Goal: Information Seeking & Learning: Learn about a topic

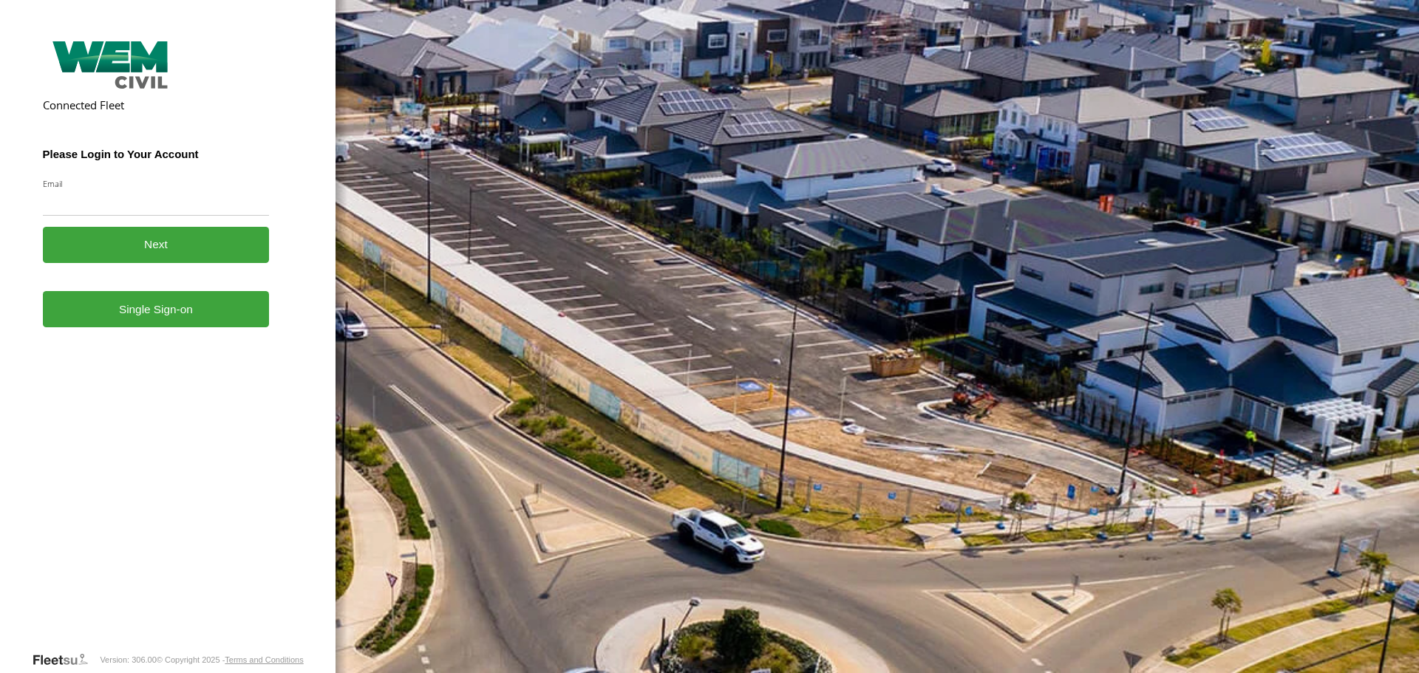
click at [169, 199] on input "Email" at bounding box center [156, 202] width 227 height 27
click at [81, 203] on input "Email" at bounding box center [156, 202] width 227 height 27
type input "**********"
click at [163, 250] on button "Next" at bounding box center [156, 245] width 227 height 36
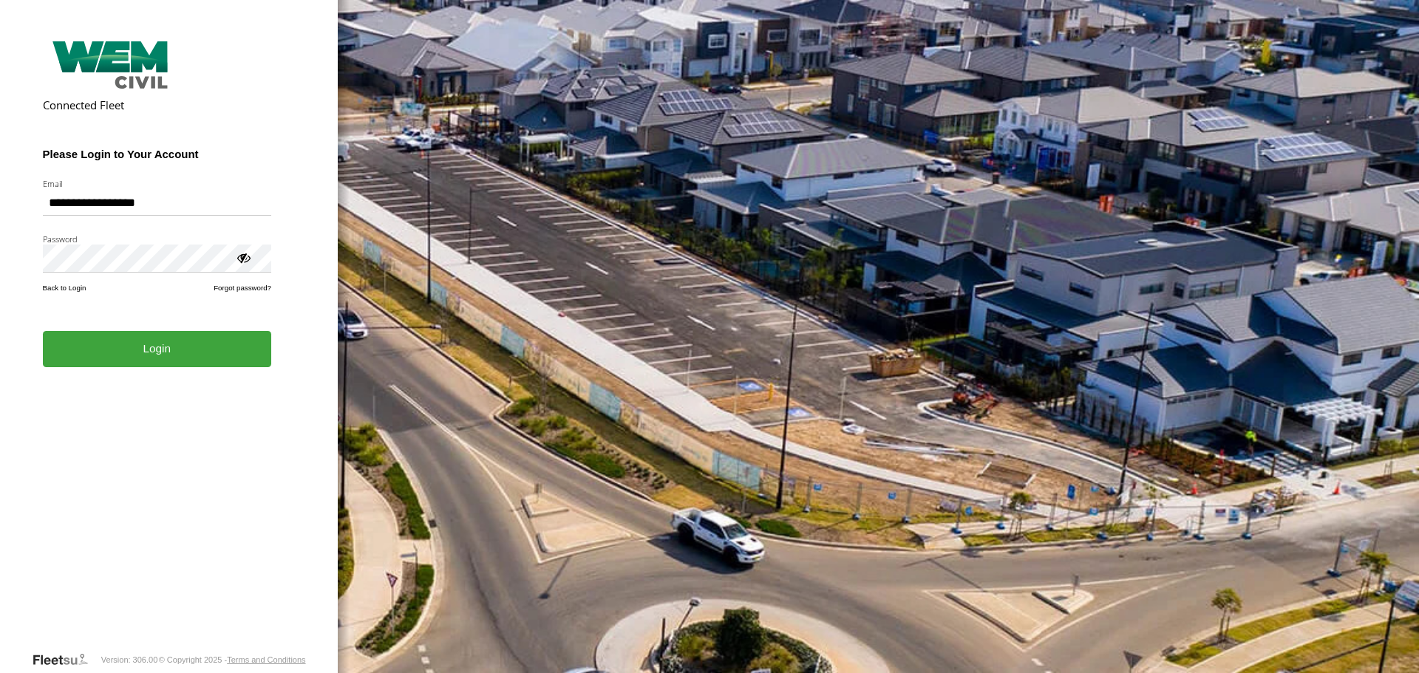
click at [43, 331] on button "Login" at bounding box center [157, 349] width 228 height 36
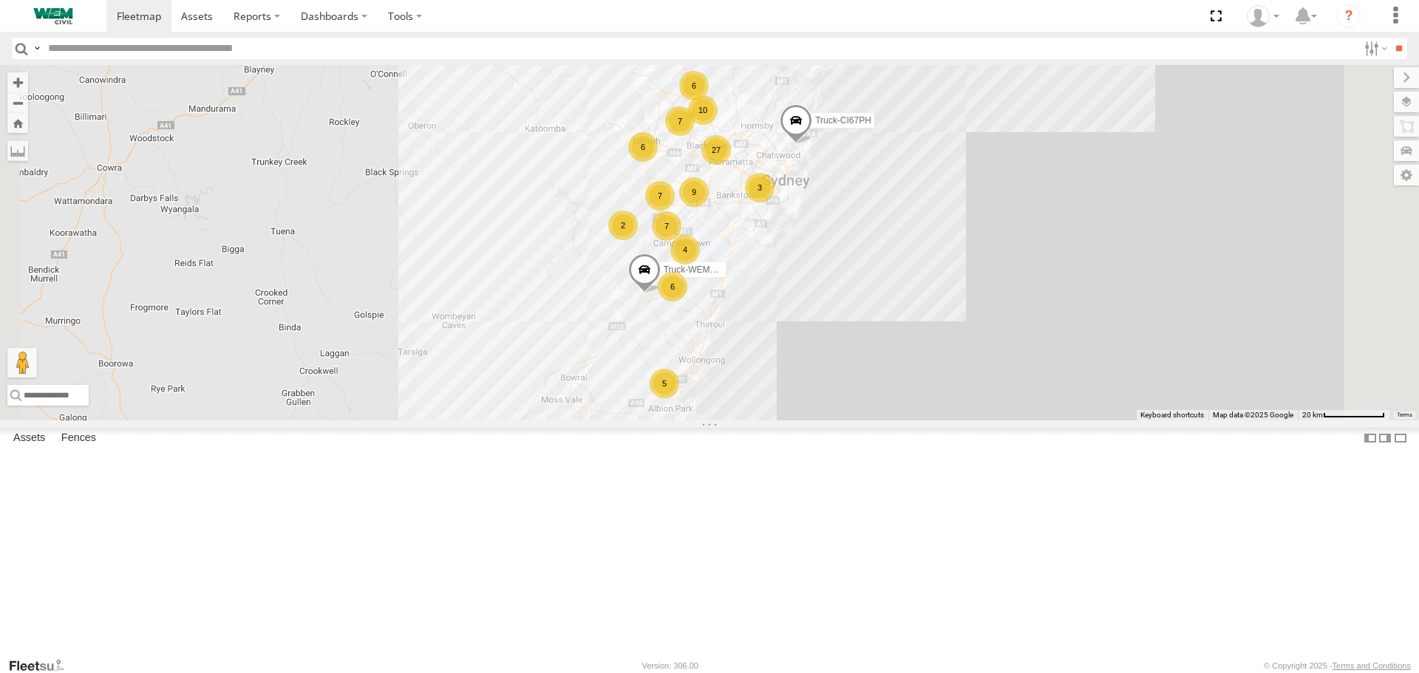
click at [161, 51] on input "text" at bounding box center [700, 48] width 1316 height 21
type input "******"
click at [1390, 38] on input "**" at bounding box center [1398, 48] width 17 height 21
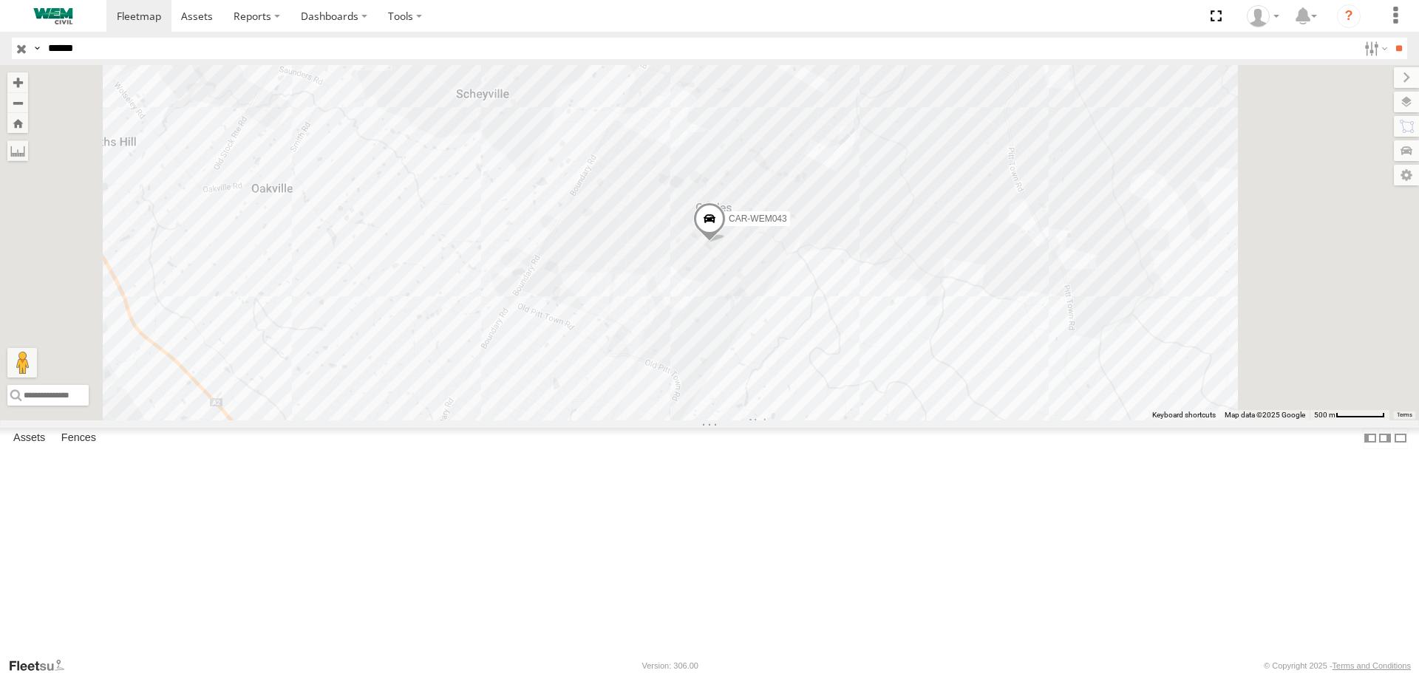
click at [0, 0] on span at bounding box center [0, 0] width 0 height 0
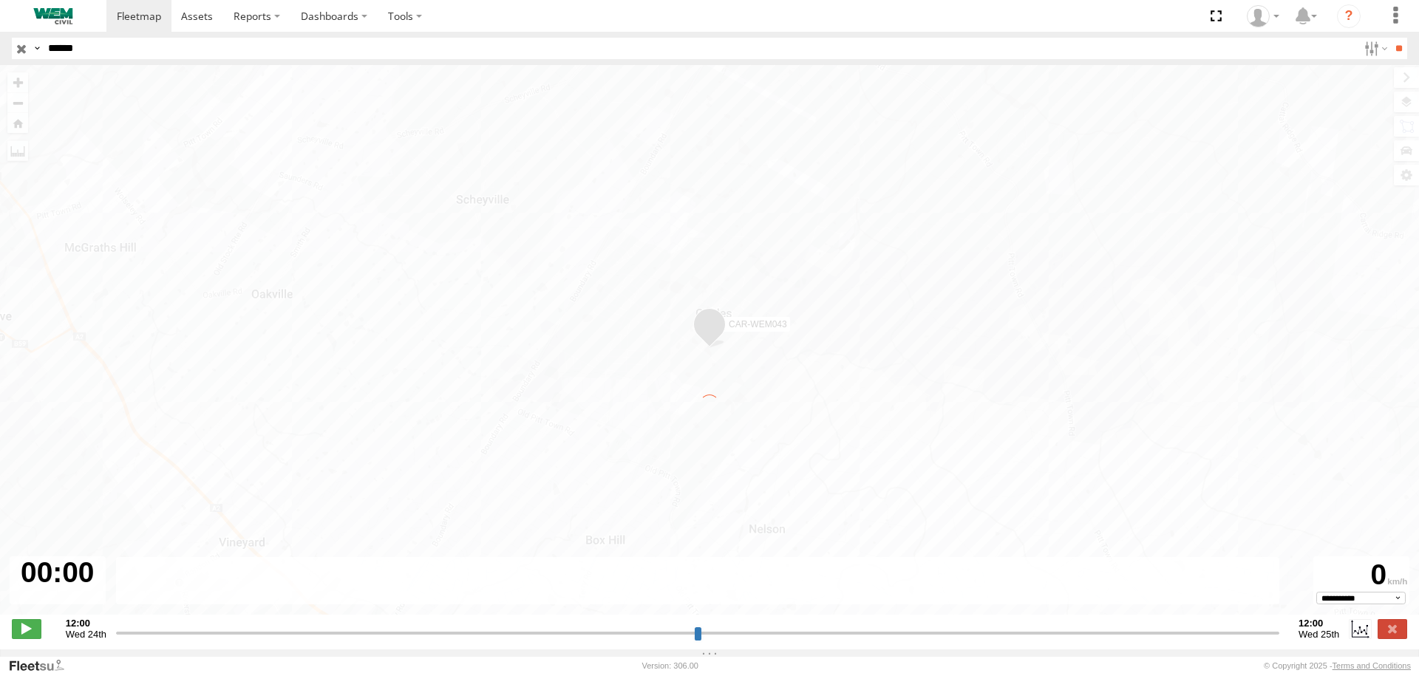
type input "**********"
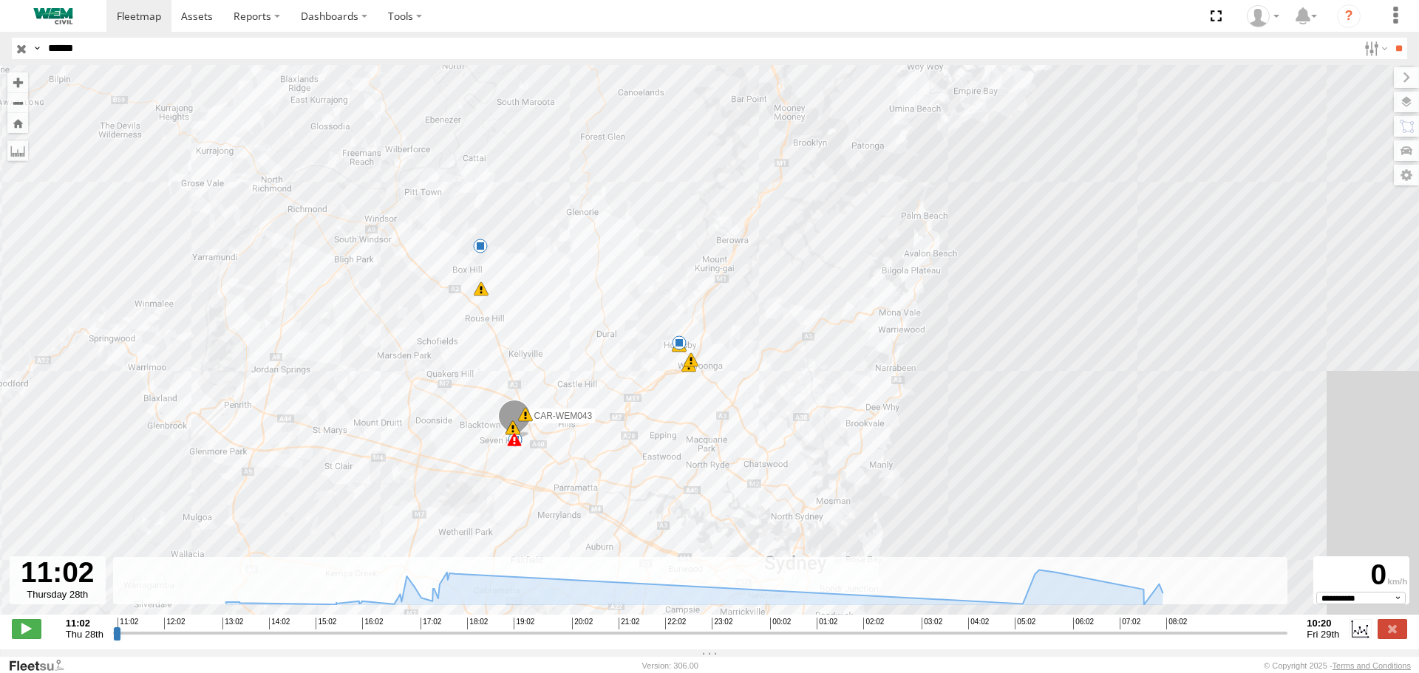
drag, startPoint x: 582, startPoint y: 409, endPoint x: 551, endPoint y: 256, distance: 156.0
click at [551, 258] on div "CAR-WEM043 15:19 Thu 16:36 Thu 16:53 Thu 16:54 Thu 17:07 Thu 17:10 Thu 17:48 Th…" at bounding box center [709, 348] width 1419 height 566
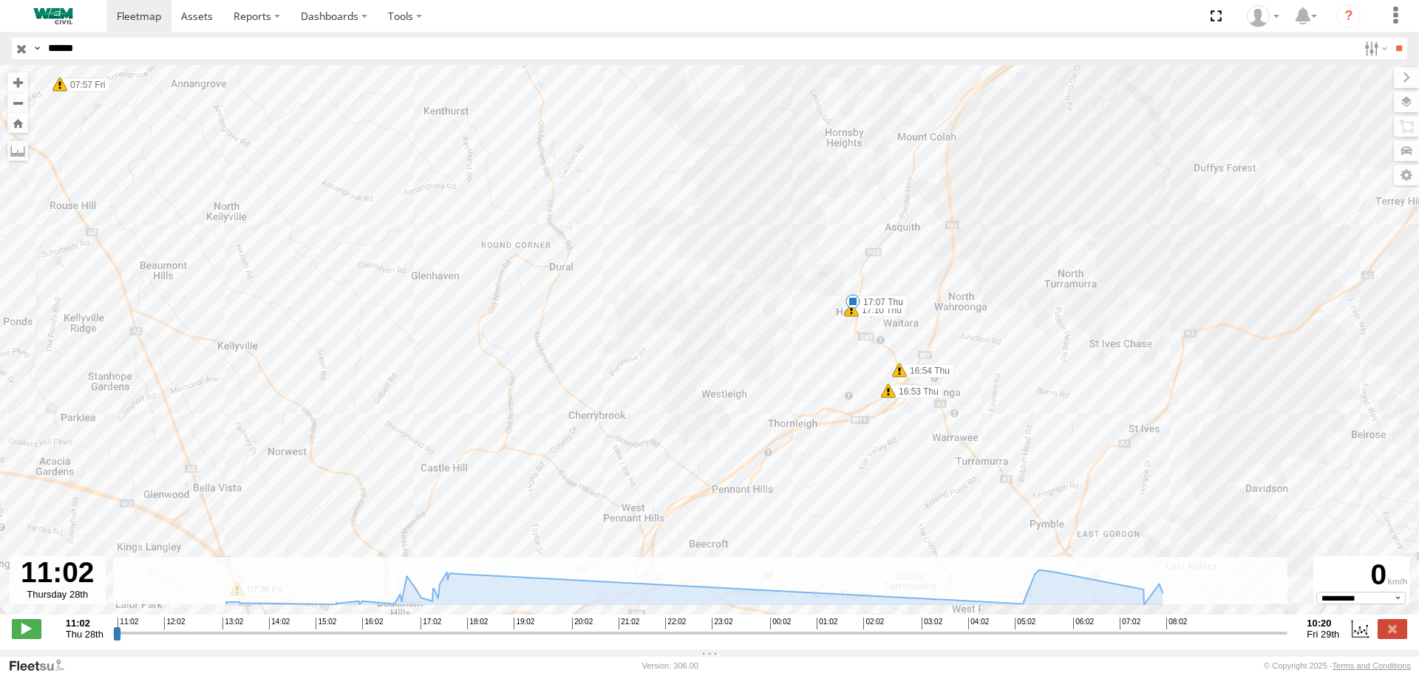
drag, startPoint x: 618, startPoint y: 249, endPoint x: 619, endPoint y: 228, distance: 21.5
click at [619, 229] on div "CAR-WEM043 15:19 Thu 16:36 Thu 16:53 Thu 16:54 Thu 17:07 Thu 17:10 Thu 17:48 Th…" at bounding box center [709, 348] width 1419 height 566
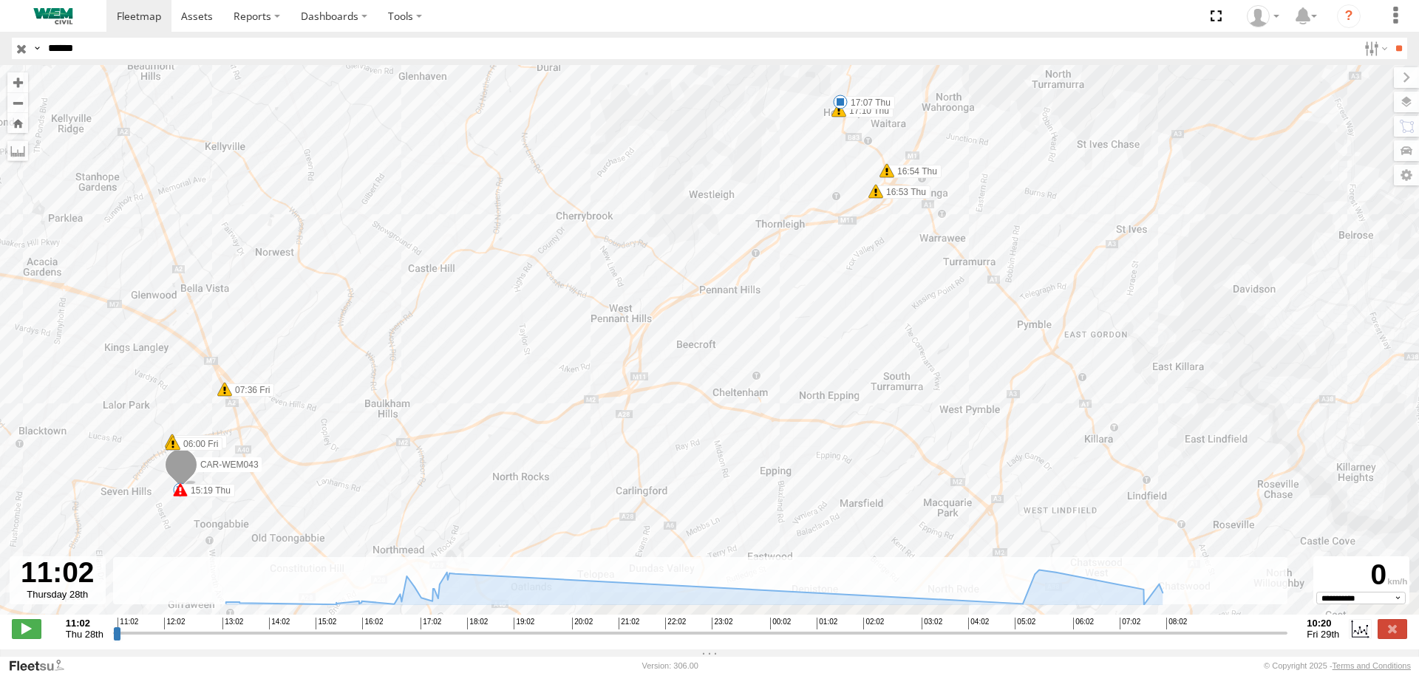
drag, startPoint x: 629, startPoint y: 353, endPoint x: 619, endPoint y: 138, distance: 214.6
click at [616, 166] on div "CAR-WEM043 15:19 Thu 16:36 Thu 16:53 Thu 16:54 Thu 17:07 Thu 17:10 Thu 17:48 Th…" at bounding box center [709, 348] width 1419 height 566
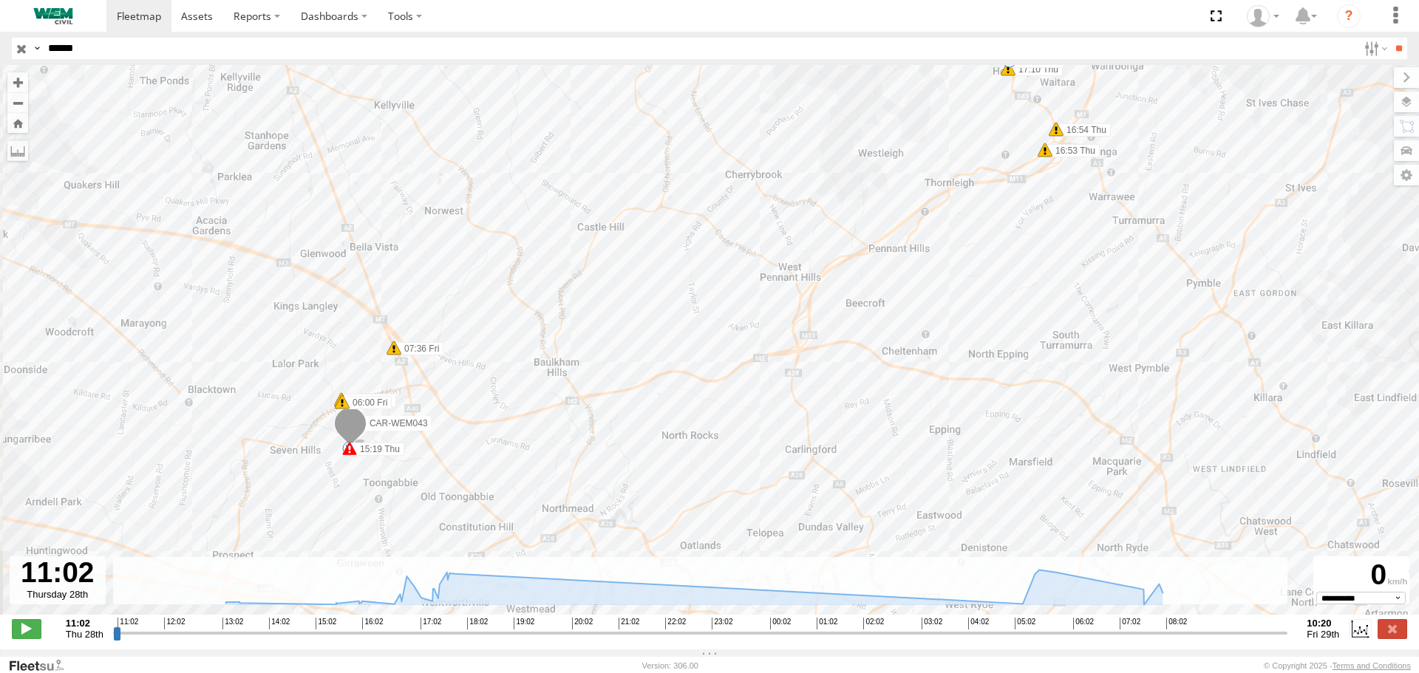
drag, startPoint x: 347, startPoint y: 254, endPoint x: 546, endPoint y: 274, distance: 199.1
click at [546, 274] on div "CAR-WEM043 15:19 Thu 16:36 Thu 16:53 Thu 16:54 Thu 17:07 Thu 17:10 Thu 17:48 Th…" at bounding box center [709, 348] width 1419 height 566
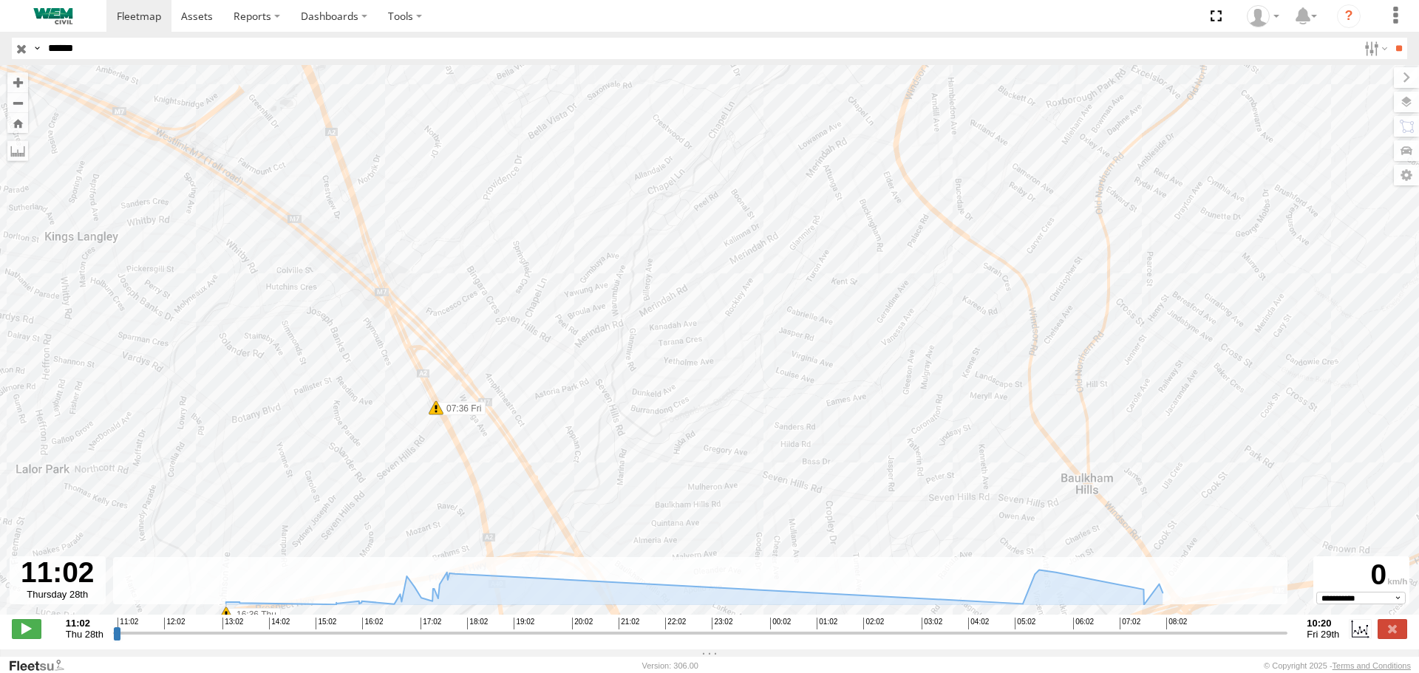
click at [433, 413] on span at bounding box center [436, 408] width 15 height 15
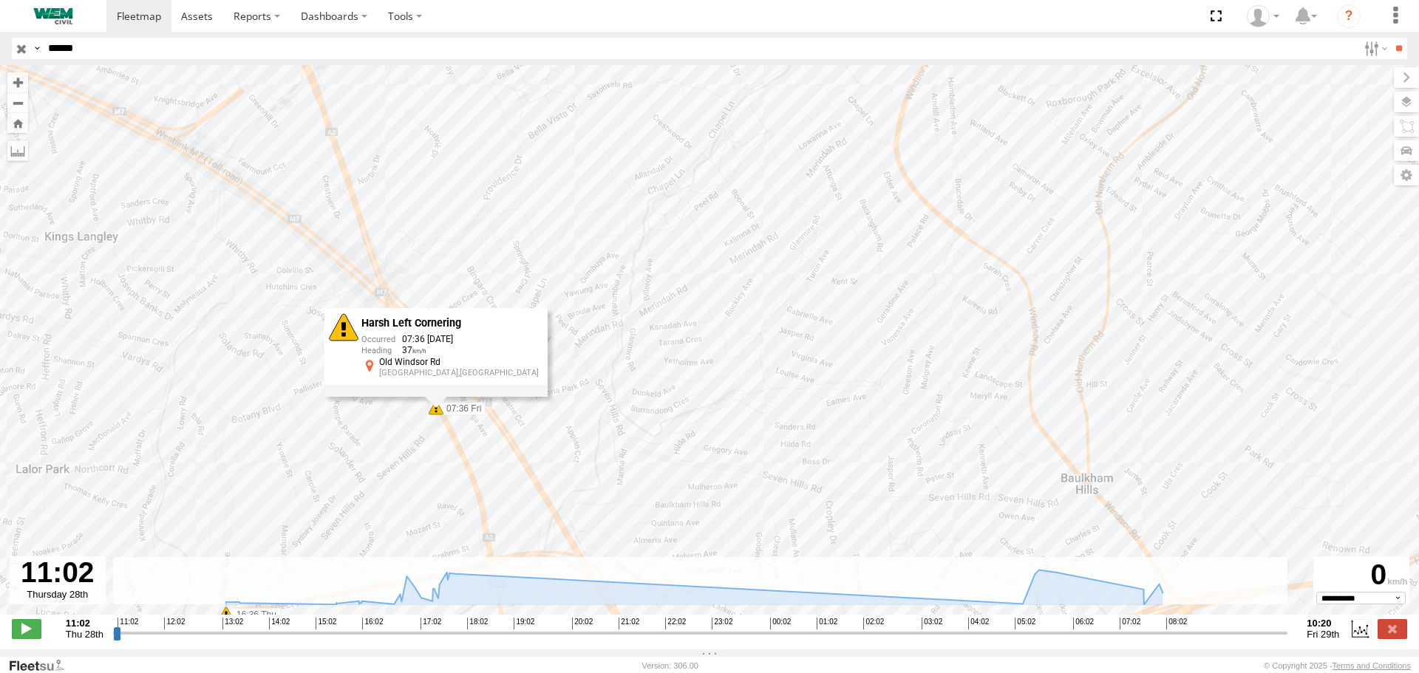
click at [437, 397] on div "Harsh Left Cornering 07:36 [DATE] [STREET_ADDRESS]" at bounding box center [436, 352] width 223 height 89
click at [410, 245] on div "CAR-WEM043 15:19 Thu 16:36 Thu 16:53 Thu 16:54 Thu 17:07 Thu 17:10 Thu 17:48 Th…" at bounding box center [709, 348] width 1419 height 566
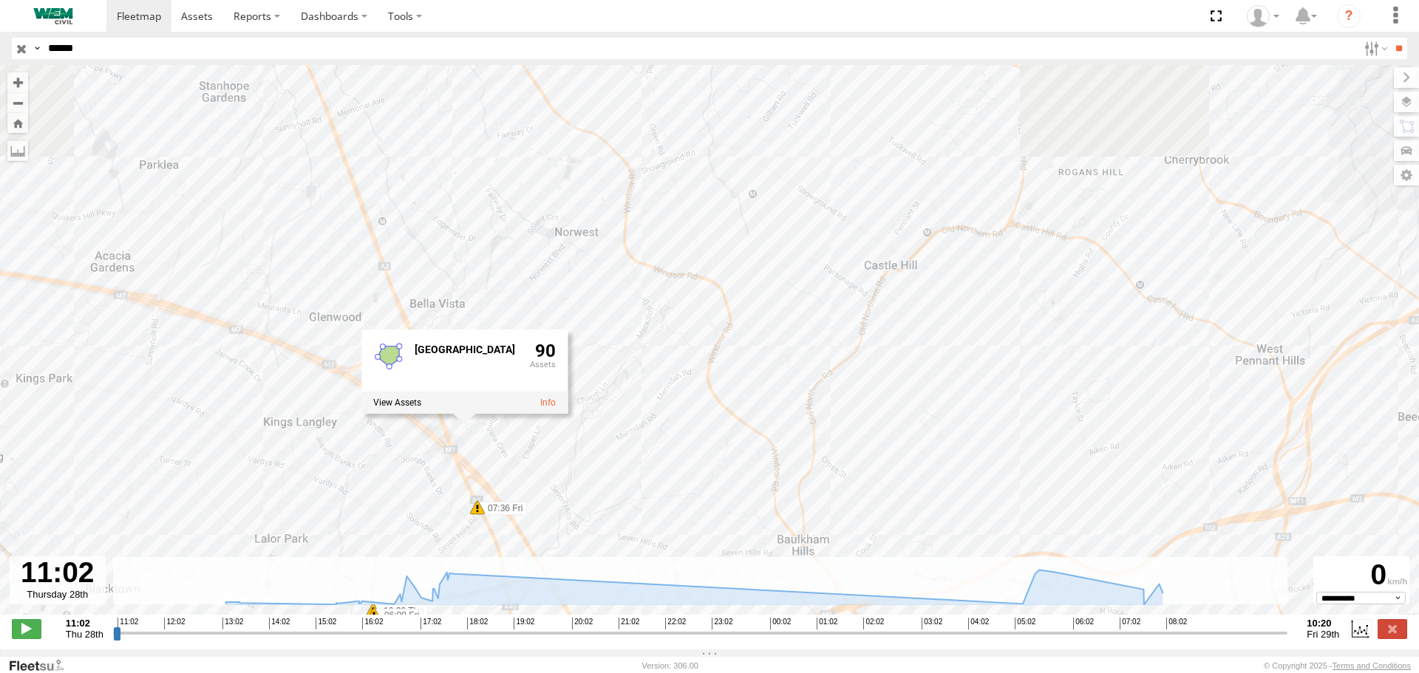
drag, startPoint x: 428, startPoint y: 304, endPoint x: 475, endPoint y: 462, distance: 164.9
click at [475, 462] on div "CAR-WEM043 15:19 Thu 16:36 Thu 16:53 Thu 16:54 Thu 17:07 Thu 17:10 Thu 17:48 Th…" at bounding box center [709, 348] width 1419 height 566
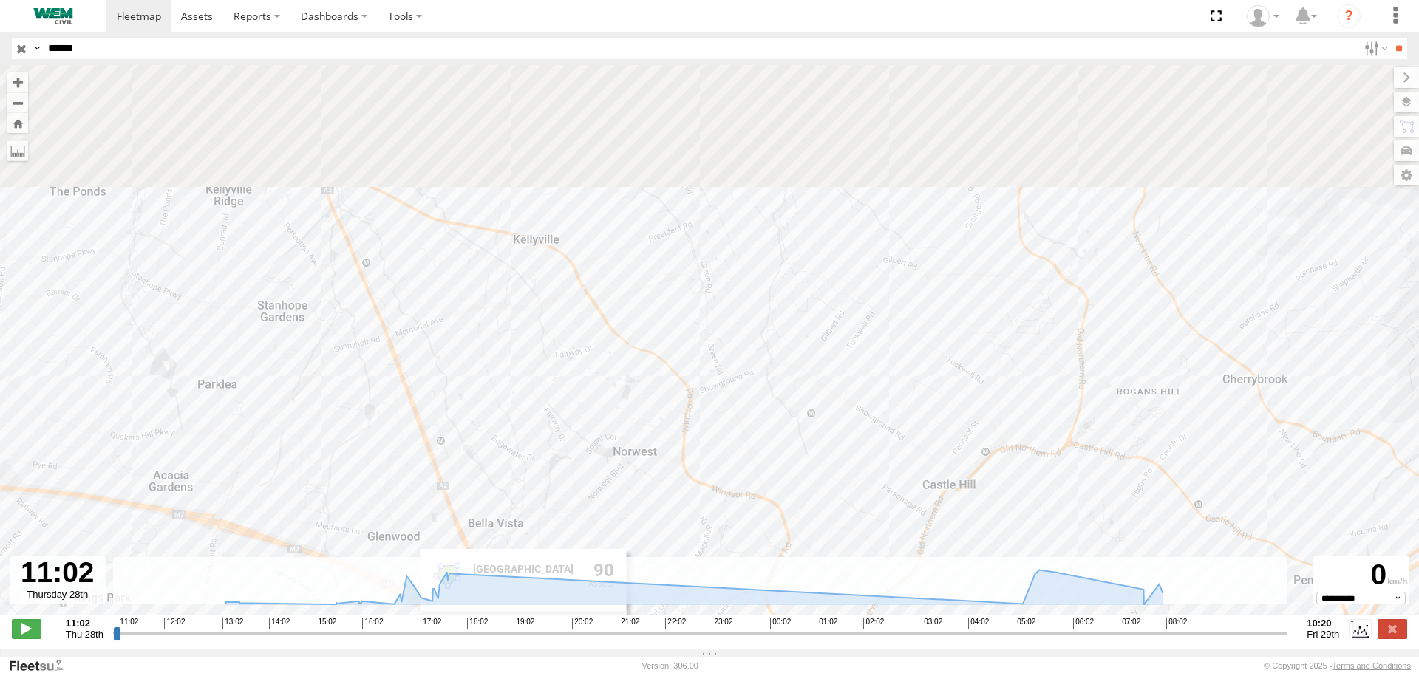
drag, startPoint x: 395, startPoint y: 187, endPoint x: 444, endPoint y: 379, distance: 198.3
click at [444, 378] on div "CAR-WEM043 15:19 Thu 16:36 Thu 16:53 Thu 16:54 Thu 17:07 Thu 17:10 Thu 17:48 Th…" at bounding box center [709, 348] width 1419 height 566
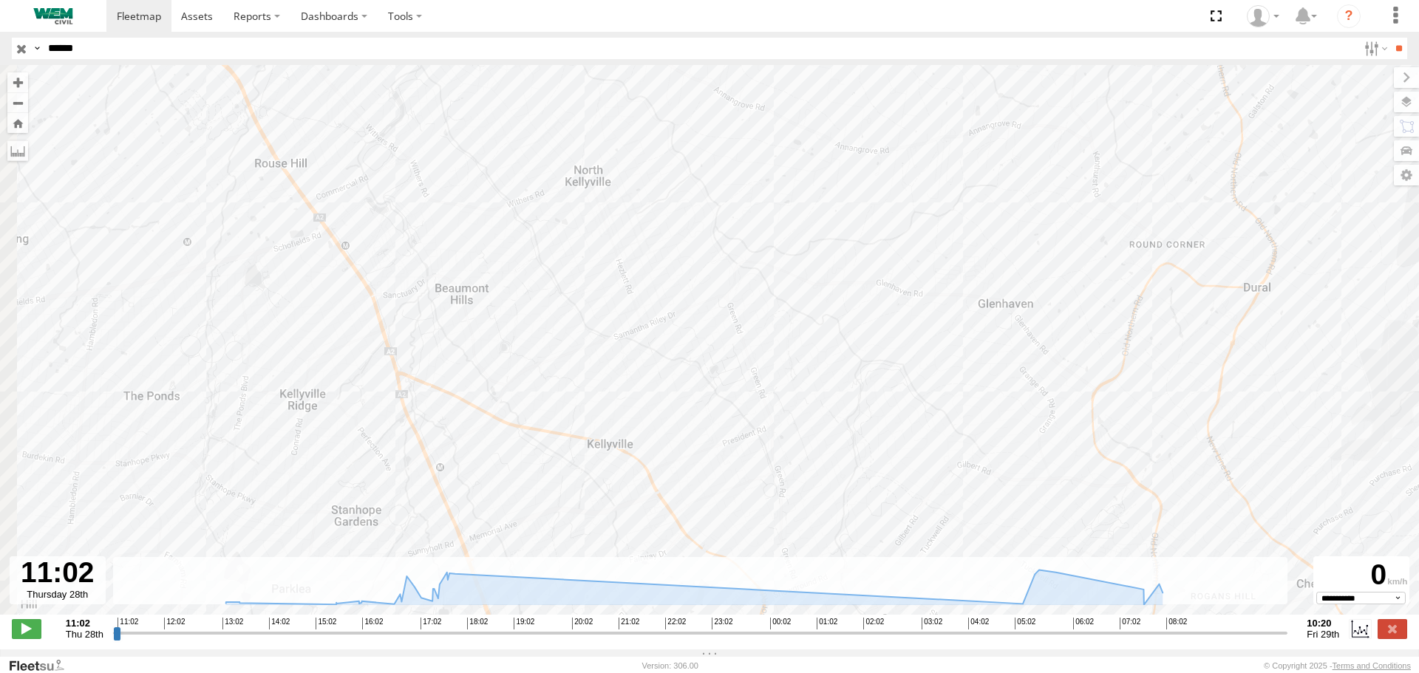
drag, startPoint x: 369, startPoint y: 207, endPoint x: 478, endPoint y: 421, distance: 239.7
click at [478, 421] on div "CAR-WEM043 15:19 Thu 16:36 Thu 16:53 Thu 16:54 Thu 17:07 Thu 17:10 Thu 17:48 Th…" at bounding box center [709, 348] width 1419 height 566
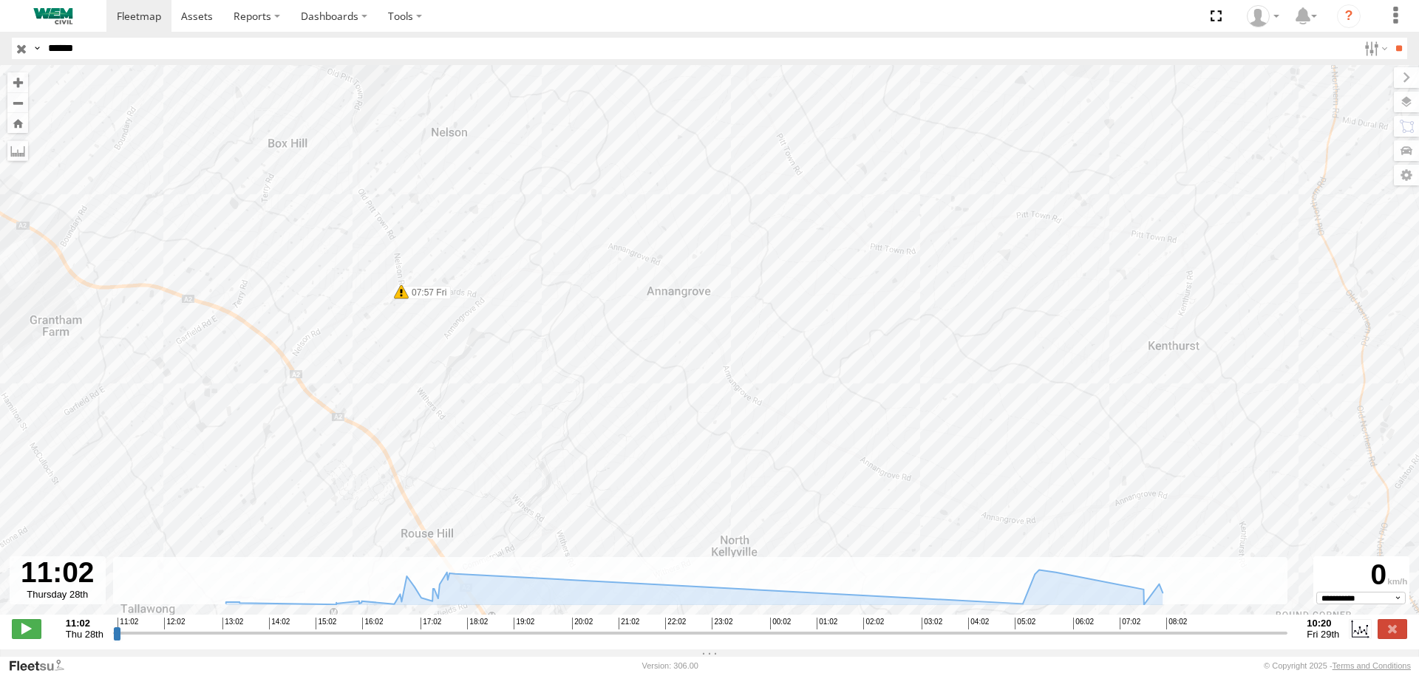
drag, startPoint x: 380, startPoint y: 238, endPoint x: 406, endPoint y: 420, distance: 183.7
click at [406, 417] on div "CAR-WEM043 15:19 Thu 16:36 Thu 16:53 Thu 16:54 Thu 17:07 Thu 17:10 Thu 17:48 Th…" at bounding box center [709, 348] width 1419 height 566
drag, startPoint x: 397, startPoint y: 245, endPoint x: 415, endPoint y: 439, distance: 195.2
click at [415, 449] on div "CAR-WEM043 15:19 Thu 16:36 Thu 16:53 Thu 16:54 Thu 17:07 Thu 17:10 Thu 17:48 Th…" at bounding box center [709, 348] width 1419 height 566
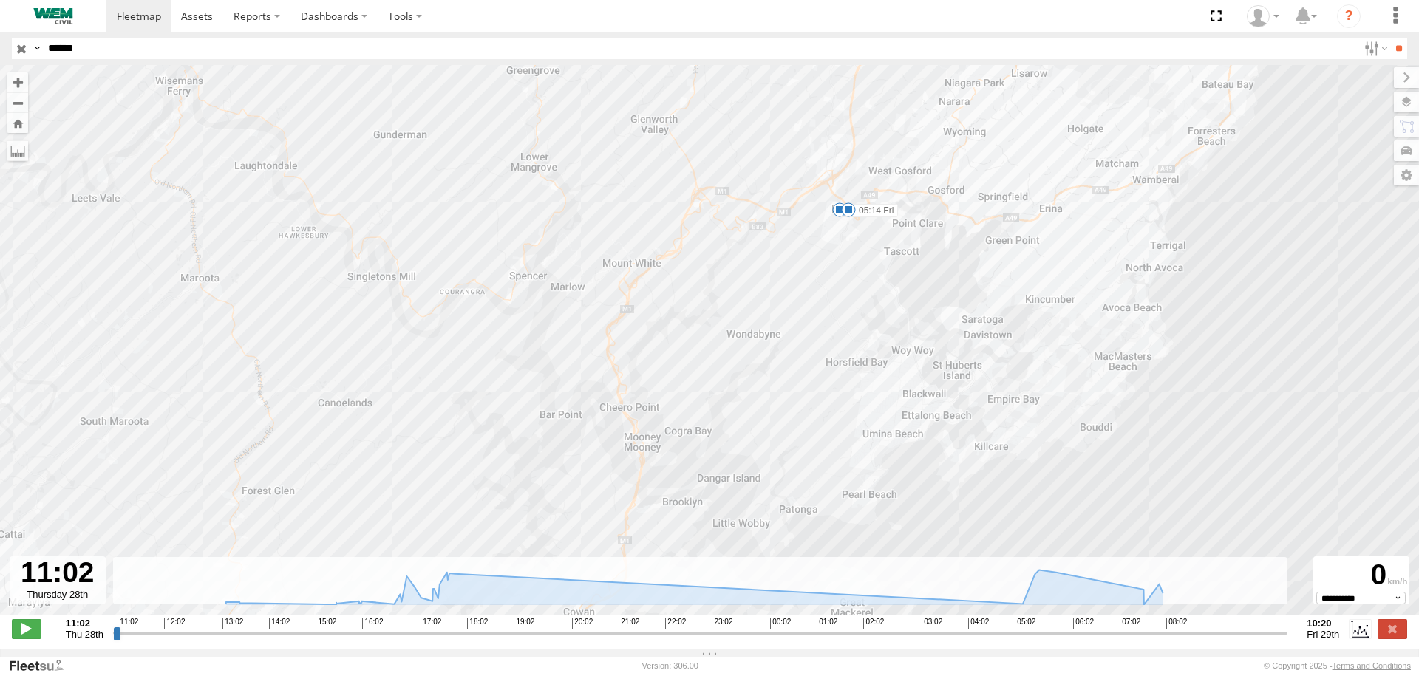
drag, startPoint x: 597, startPoint y: 218, endPoint x: 496, endPoint y: 371, distance: 183.5
click at [497, 370] on div "CAR-WEM043 15:19 Thu 16:36 Thu 16:53 Thu 16:54 Thu 17:07 Thu 17:10 Thu 17:48 Th…" at bounding box center [709, 348] width 1419 height 566
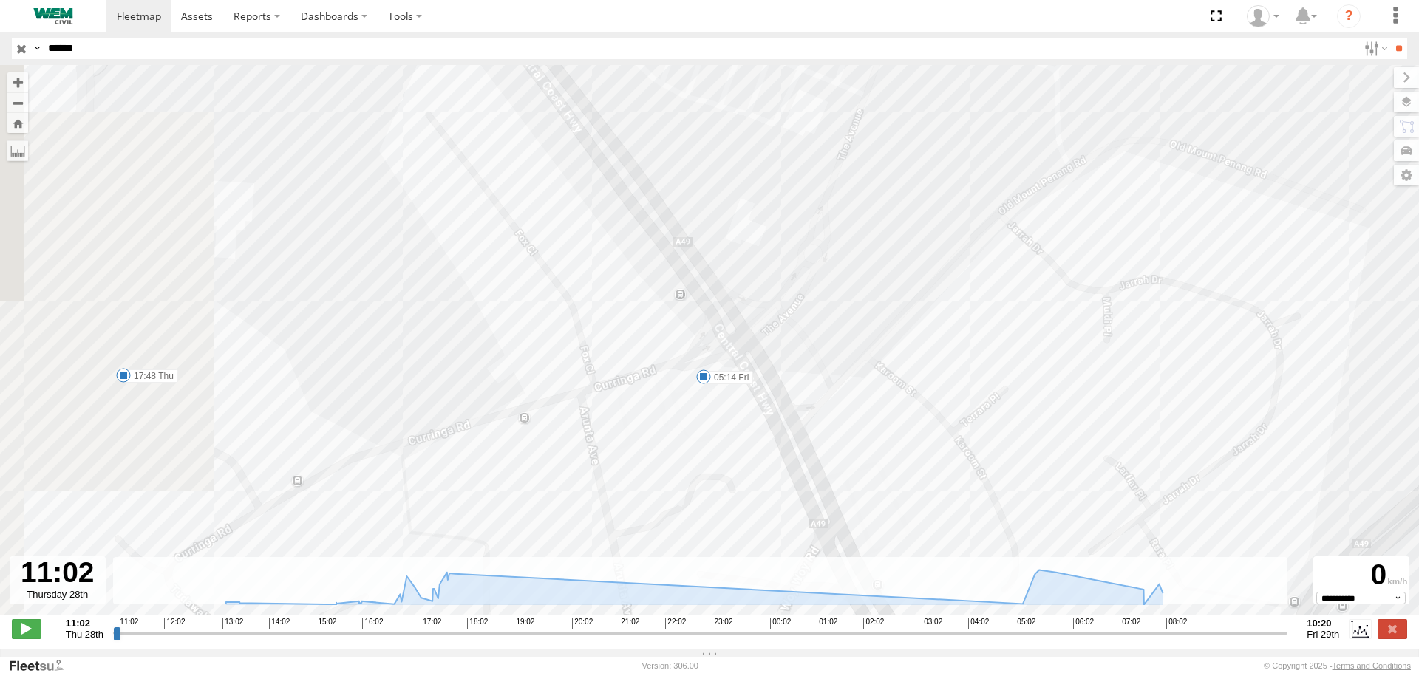
drag, startPoint x: 571, startPoint y: 406, endPoint x: 905, endPoint y: 255, distance: 365.9
click at [900, 262] on div "CAR-WEM043 15:19 Thu 16:36 Thu 16:53 Thu 16:54 Thu 17:07 Thu 17:10 Thu 17:48 Th…" at bounding box center [709, 348] width 1419 height 566
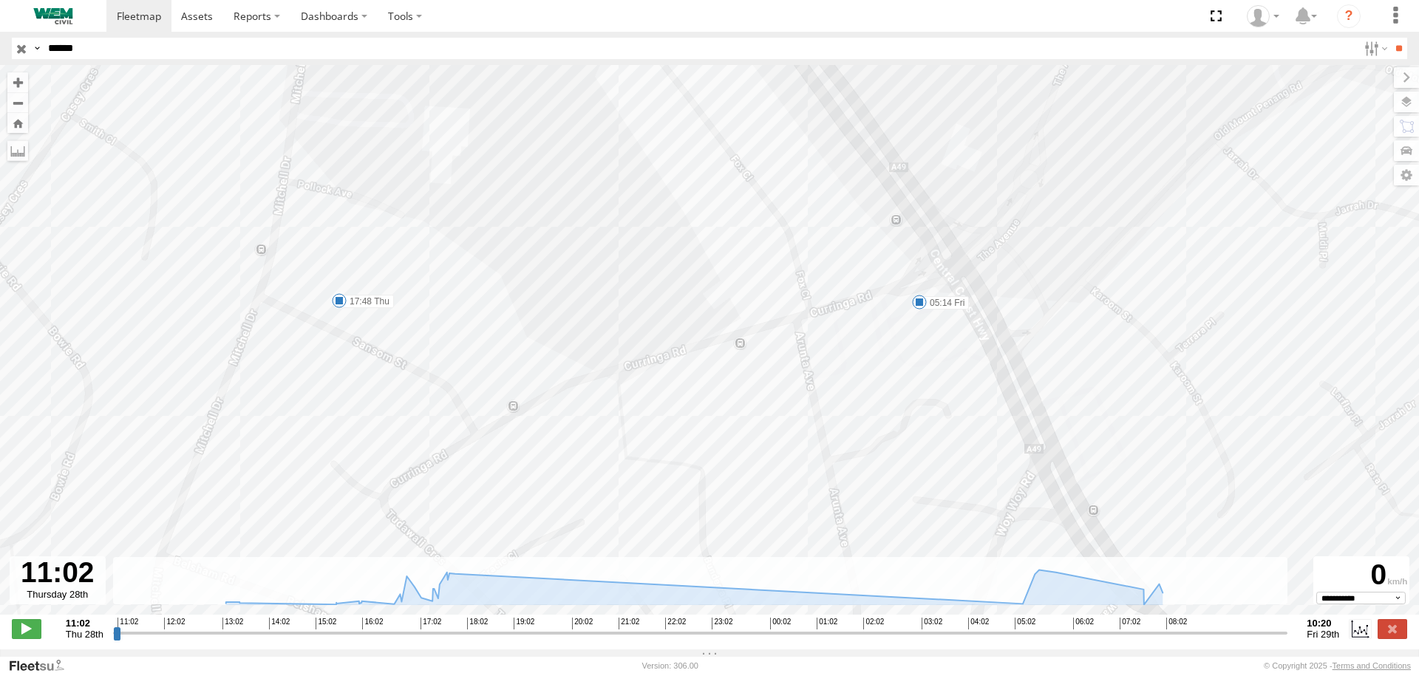
drag, startPoint x: 357, startPoint y: 247, endPoint x: 354, endPoint y: 417, distance: 170.0
click at [354, 410] on div "CAR-WEM043 15:19 Thu 16:36 Thu 16:53 Thu 16:54 Thu 17:07 Thu 17:10 Thu 17:48 Th…" at bounding box center [709, 348] width 1419 height 566
